Goal: Task Accomplishment & Management: Use online tool/utility

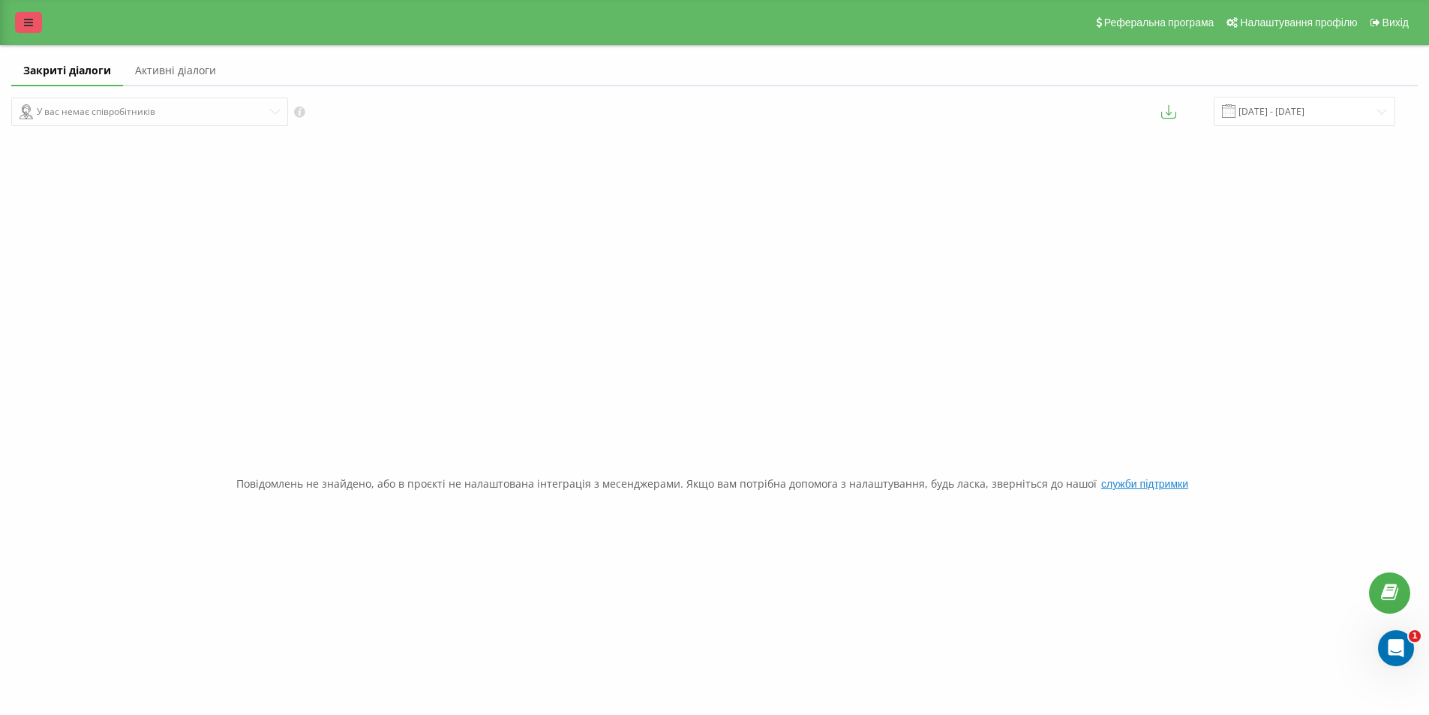
click at [24, 17] on link at bounding box center [28, 22] width 27 height 21
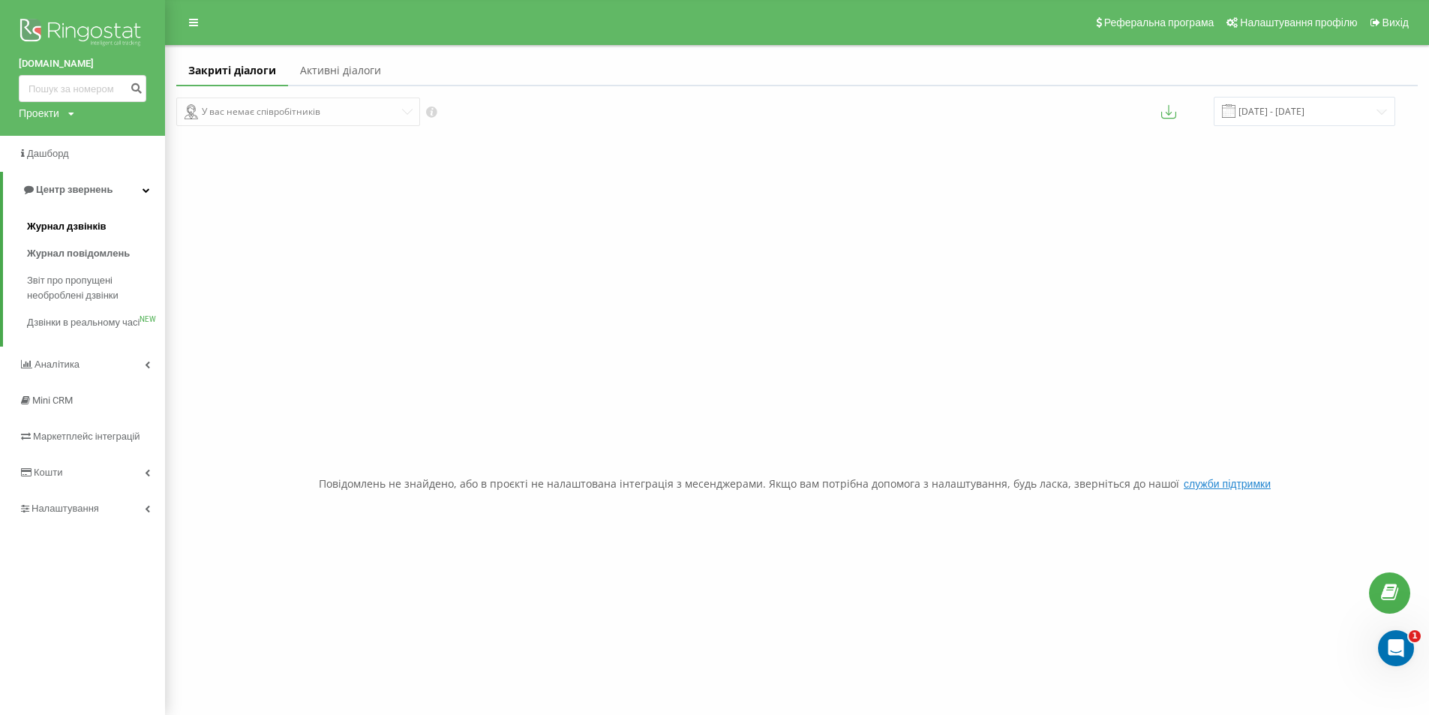
click at [51, 232] on span "Журнал дзвінків" at bounding box center [67, 226] width 80 height 15
click at [80, 299] on span "Звіт про пропущені необроблені дзвінки" at bounding box center [92, 288] width 131 height 30
click at [68, 296] on span "Звіт про пропущені необроблені дзвінки" at bounding box center [92, 288] width 131 height 30
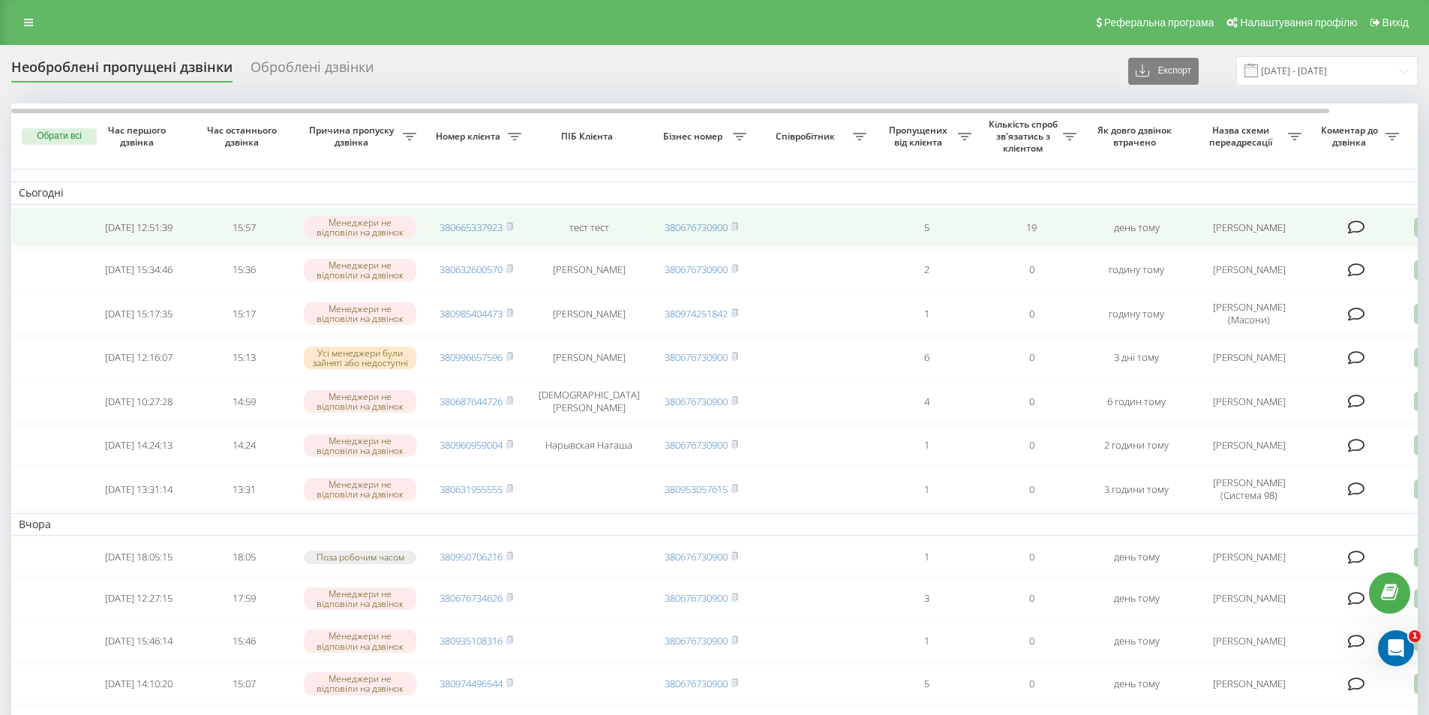
click at [1415, 234] on icon at bounding box center [1423, 228] width 18 height 20
click at [1266, 284] on span "Зв'язався з клієнтом за допомогою іншого каналу" at bounding box center [1359, 278] width 257 height 14
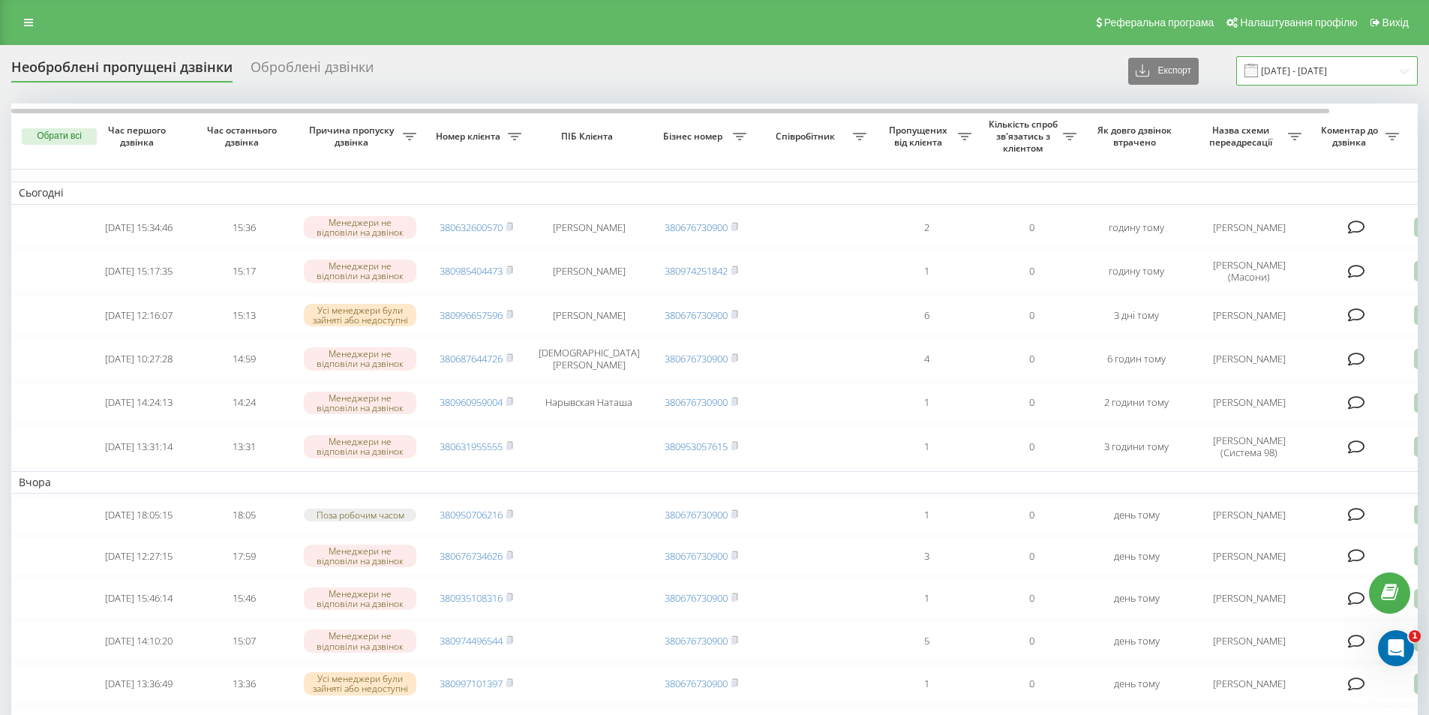
click at [1312, 74] on input "[DATE] - [DATE]" at bounding box center [1328, 70] width 182 height 29
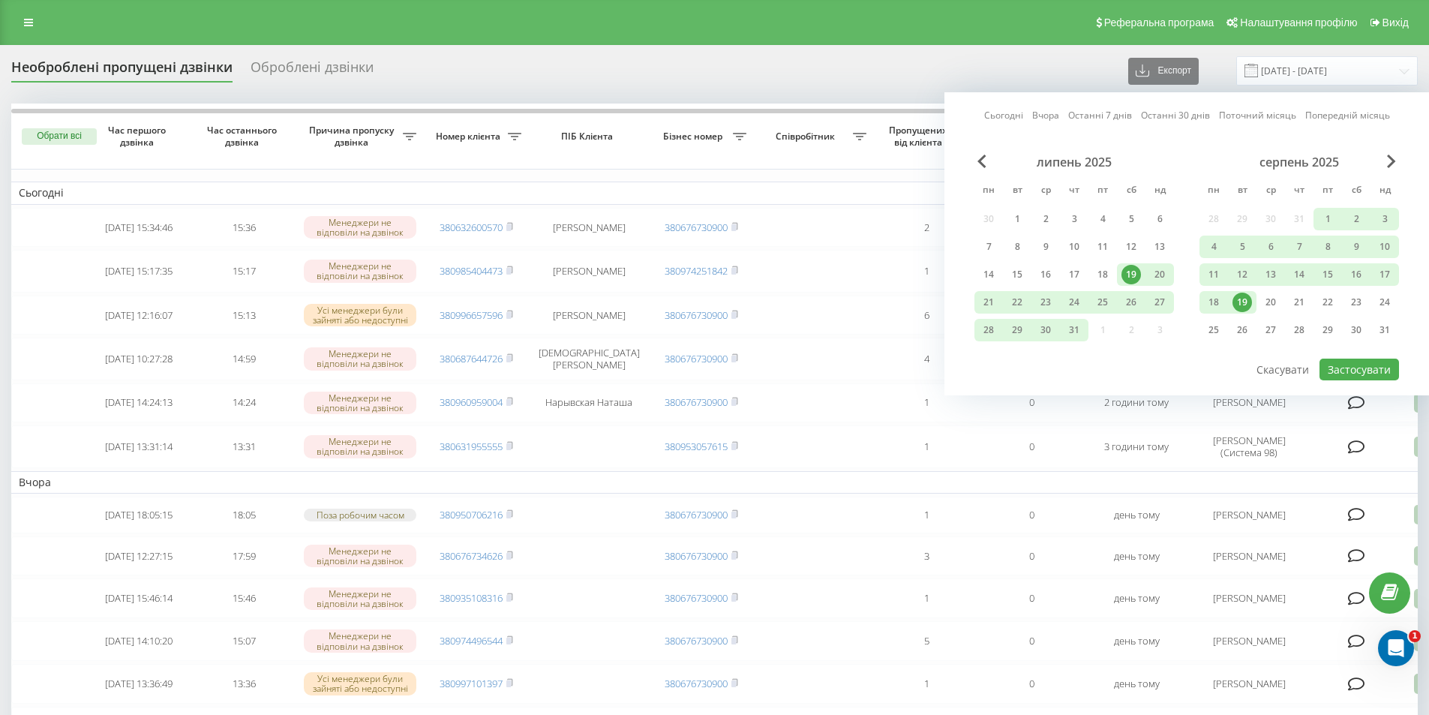
click at [1246, 305] on div "19" at bounding box center [1243, 303] width 20 height 20
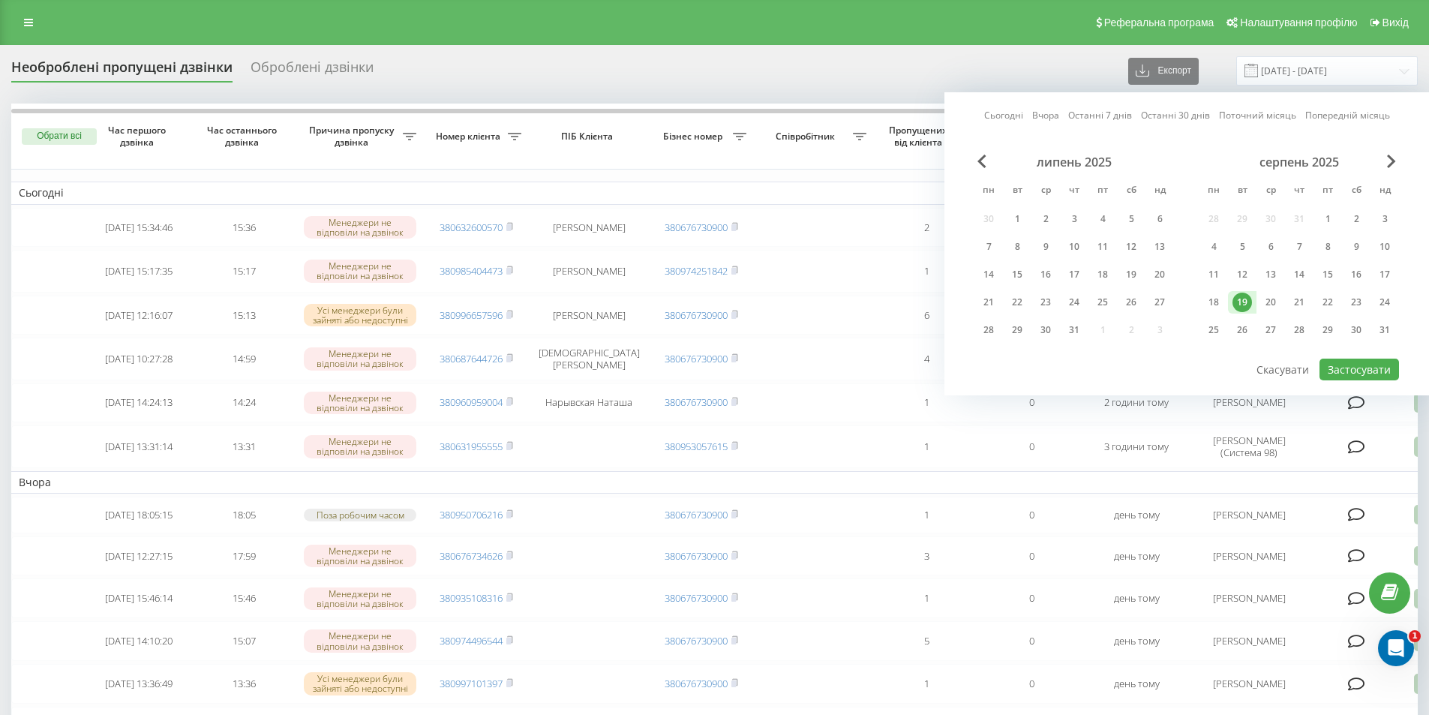
click at [1247, 304] on div "19" at bounding box center [1243, 303] width 20 height 20
click at [1345, 361] on button "Застосувати" at bounding box center [1360, 370] width 80 height 22
type input "19.08.2025 - 19.08.2025"
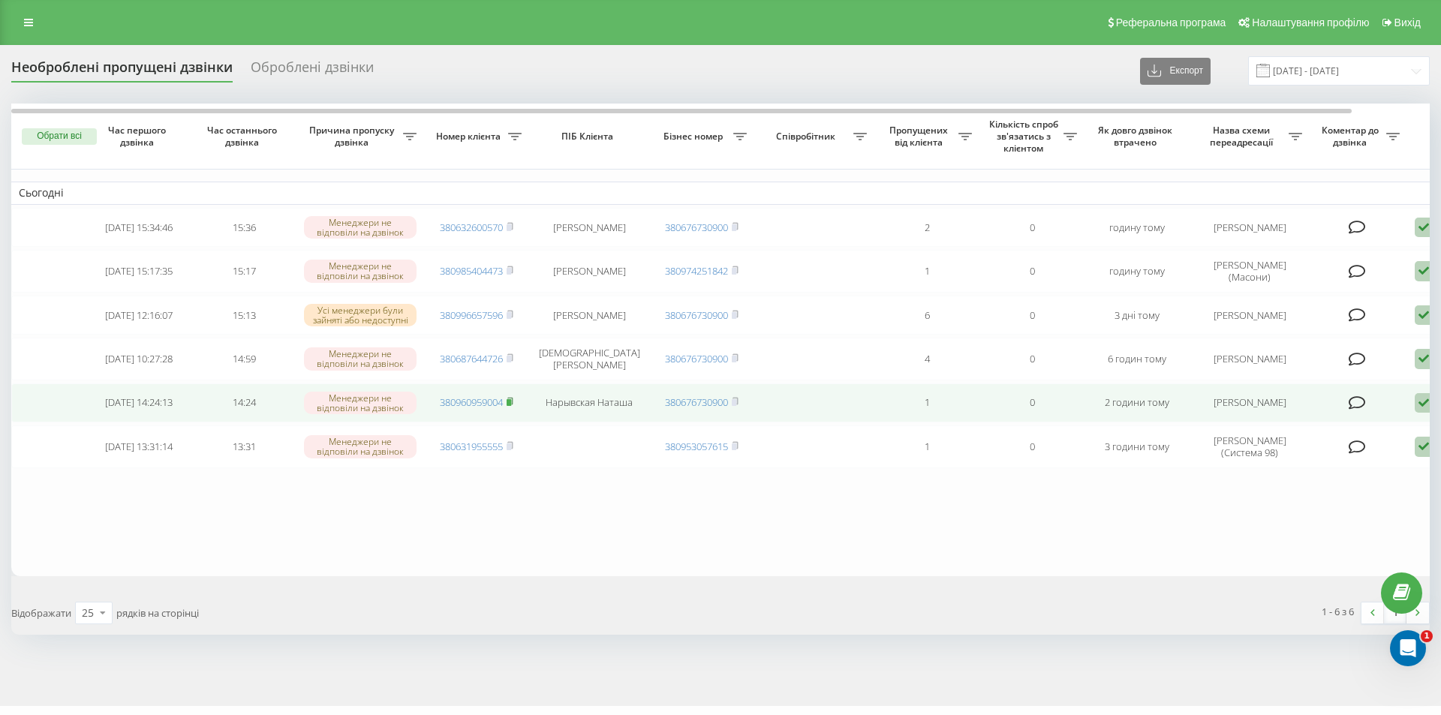
click at [513, 406] on icon at bounding box center [509, 401] width 7 height 9
click at [1424, 413] on icon at bounding box center [1423, 403] width 18 height 20
click at [1357, 440] on div "Не вдалося зв'язатися" at bounding box center [1359, 426] width 281 height 27
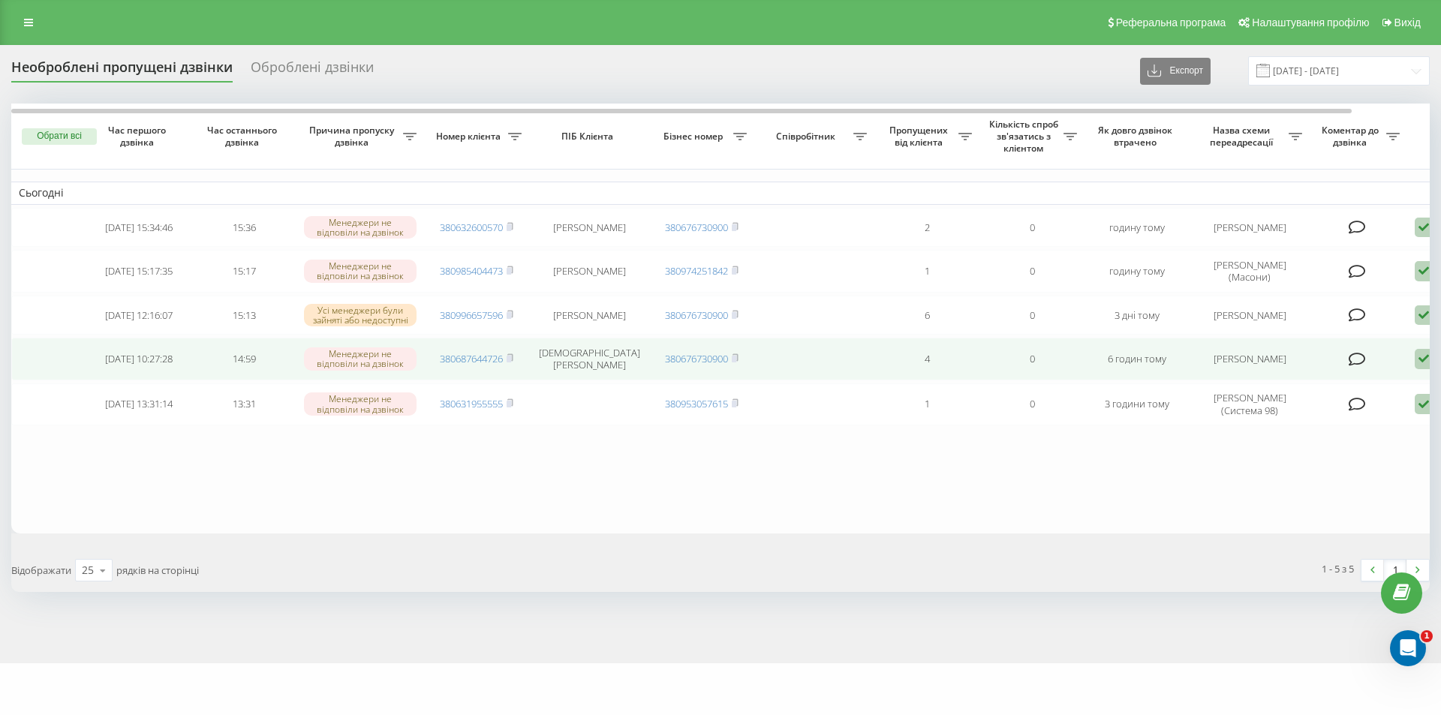
click at [507, 363] on span "380687644726" at bounding box center [477, 359] width 74 height 14
click at [511, 362] on rect at bounding box center [508, 359] width 5 height 7
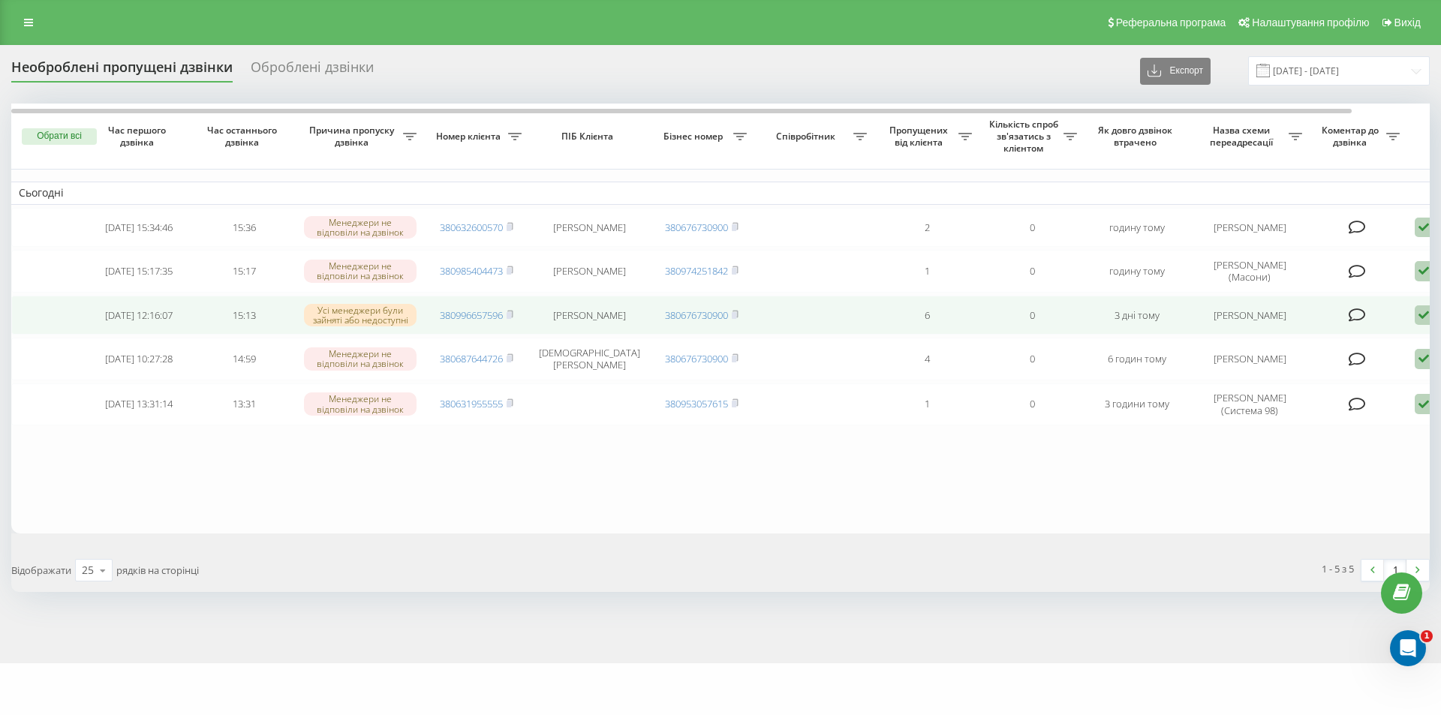
click at [1420, 321] on icon at bounding box center [1423, 315] width 18 height 20
click at [1317, 346] on span "Не вдалося зв'язатися" at bounding box center [1288, 339] width 115 height 14
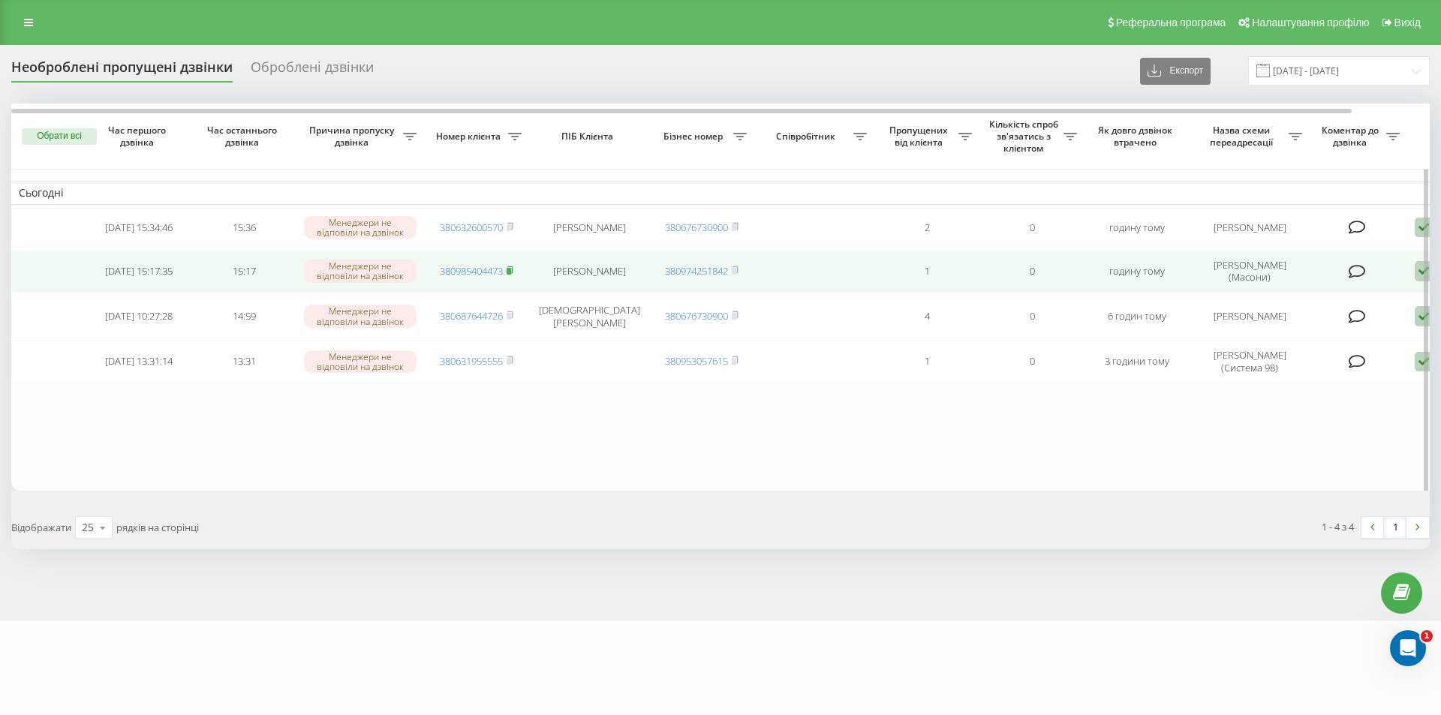
click at [511, 272] on rect at bounding box center [508, 271] width 5 height 7
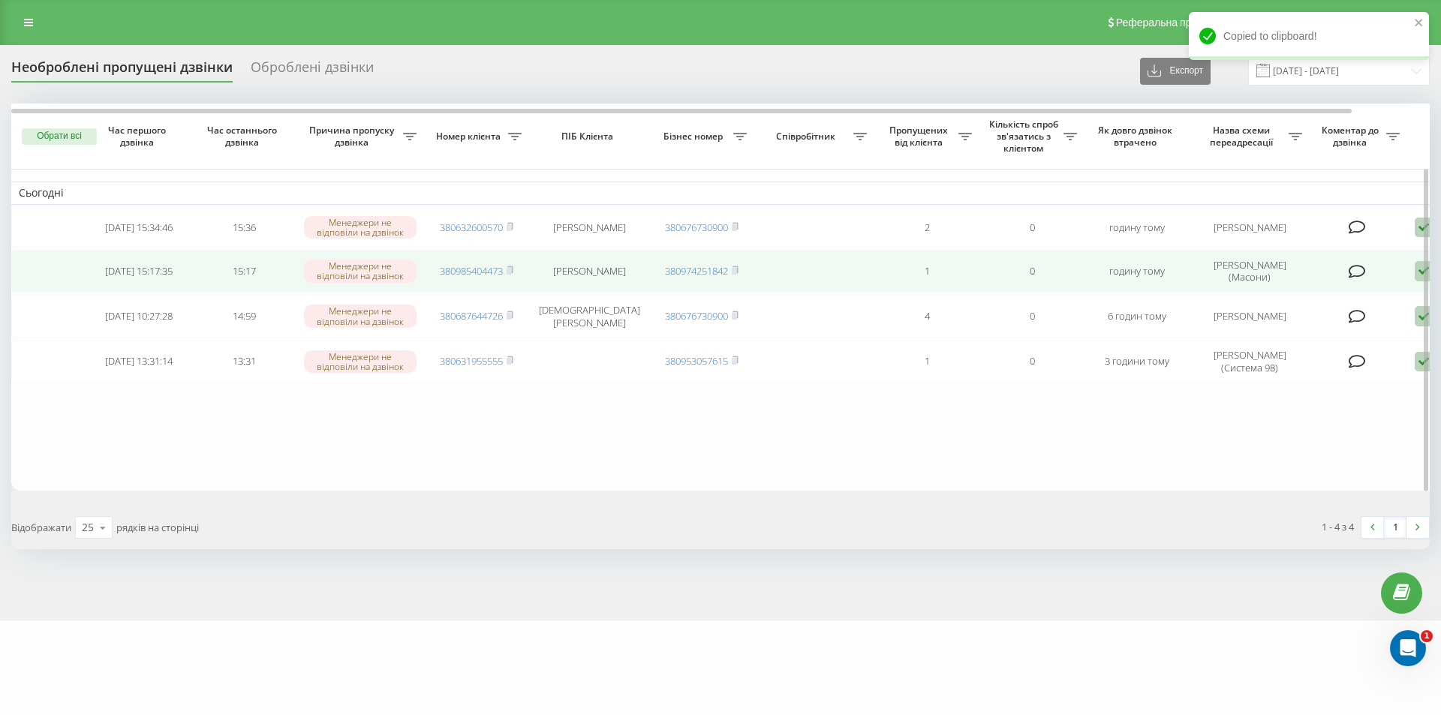
click at [1417, 277] on icon at bounding box center [1423, 271] width 18 height 20
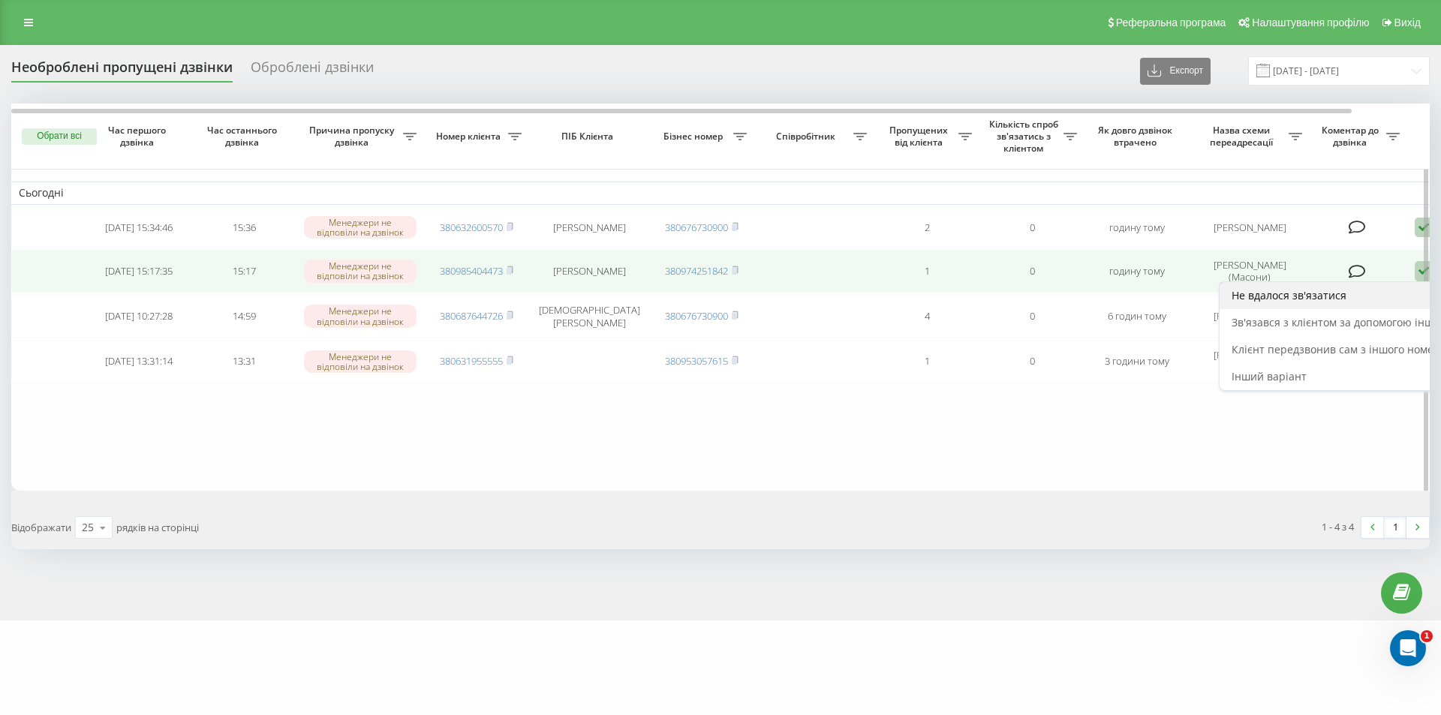
click at [1262, 302] on span "Не вдалося зв'язатися" at bounding box center [1288, 295] width 115 height 14
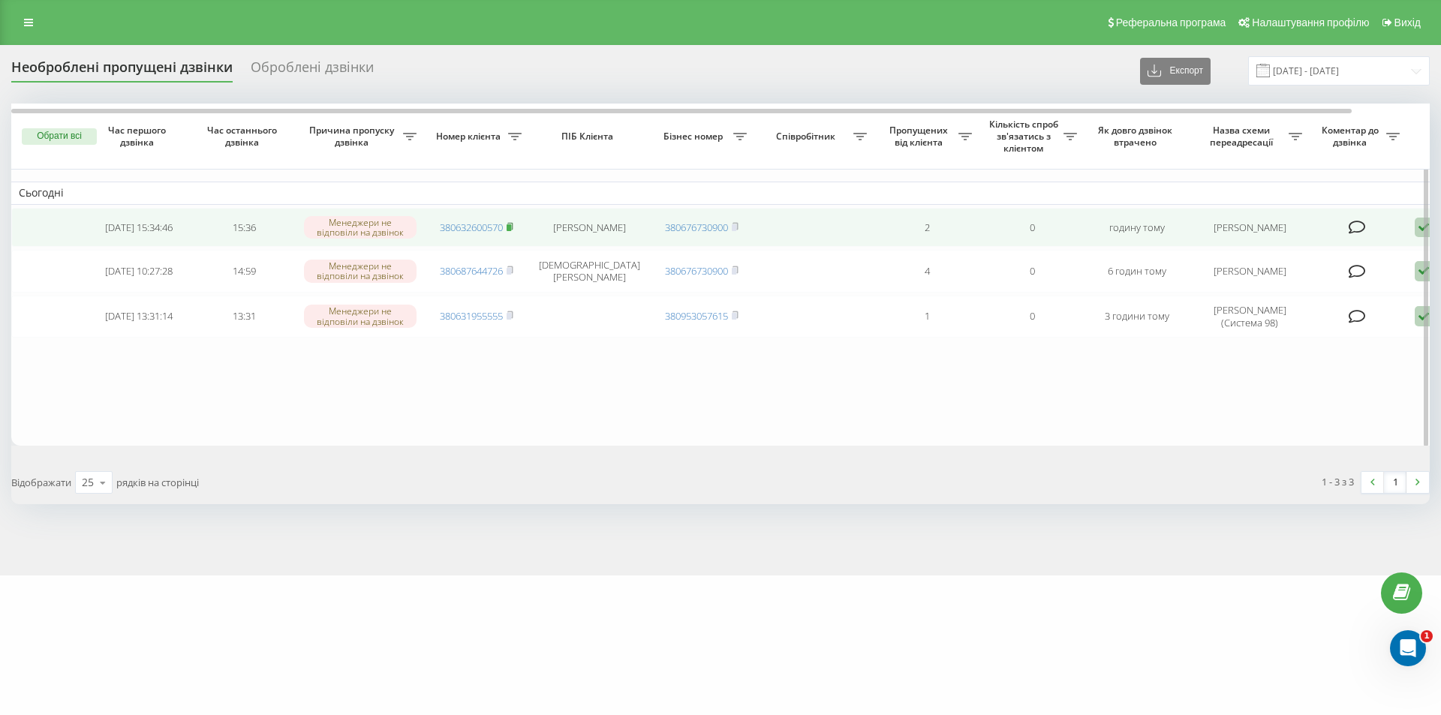
click at [510, 224] on icon at bounding box center [509, 225] width 5 height 7
click at [509, 230] on rect at bounding box center [508, 227] width 5 height 7
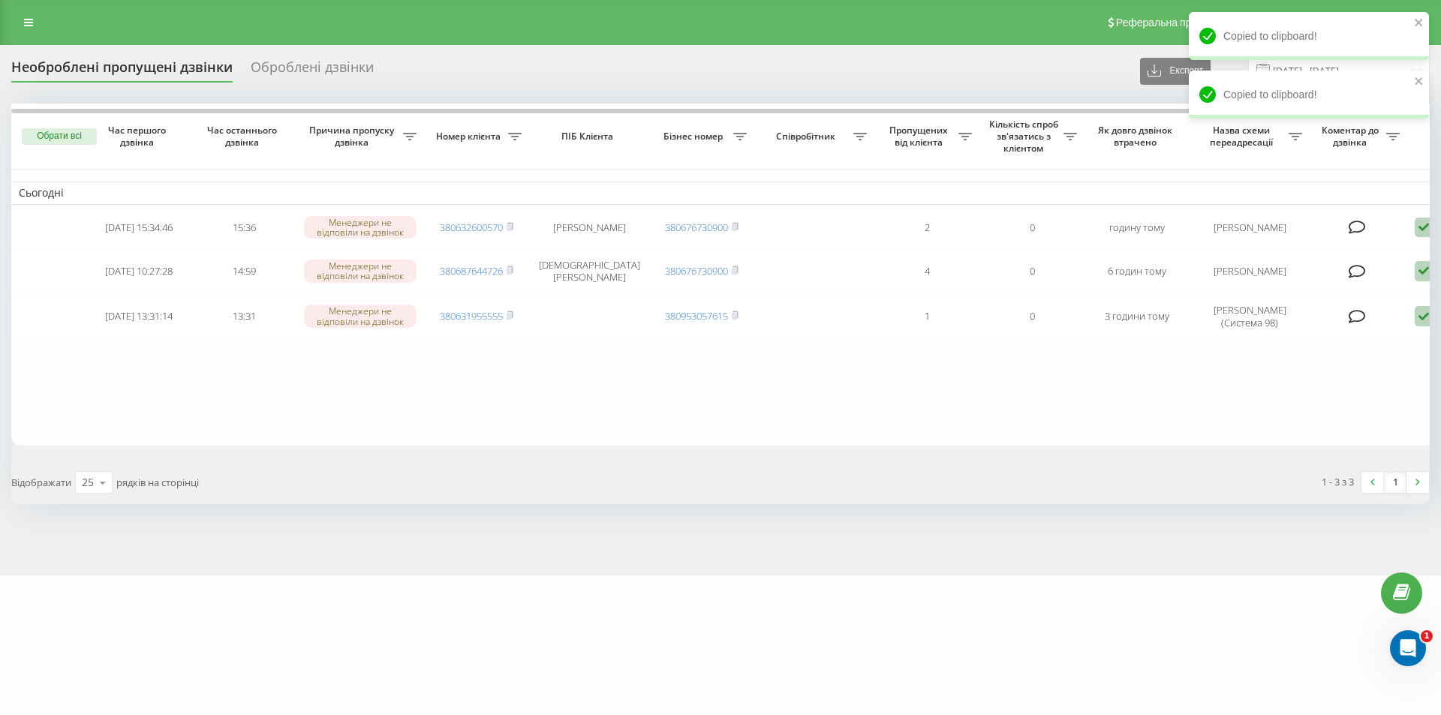
click at [1182, 551] on div "Необроблені пропущені дзвінки Оброблені дзвінки Експорт .csv .xlsx 19.08.2025 -…" at bounding box center [720, 310] width 1441 height 530
